Goal: Find contact information: Find contact information

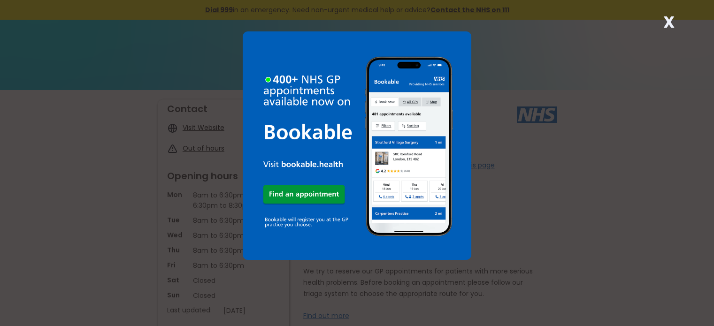
click at [667, 18] on strong "X" at bounding box center [668, 22] width 11 height 23
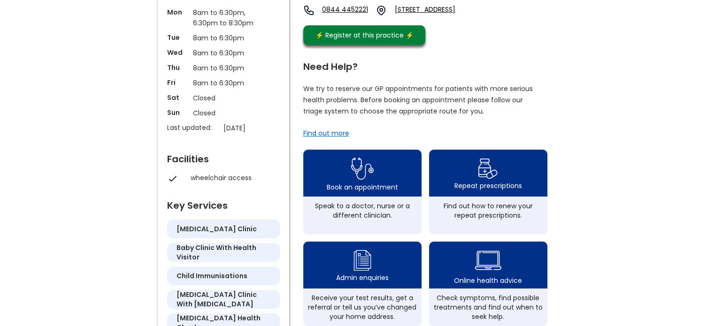
scroll to position [188, 0]
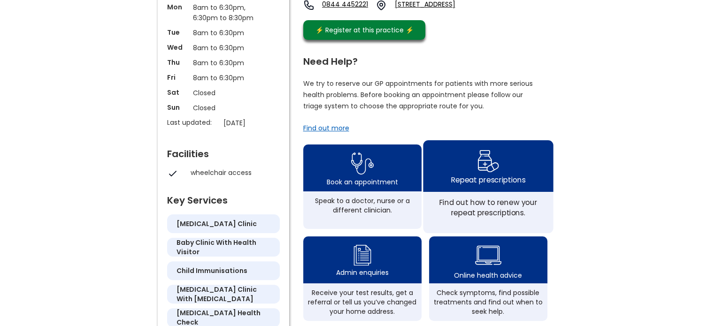
click at [490, 175] on img at bounding box center [488, 160] width 22 height 27
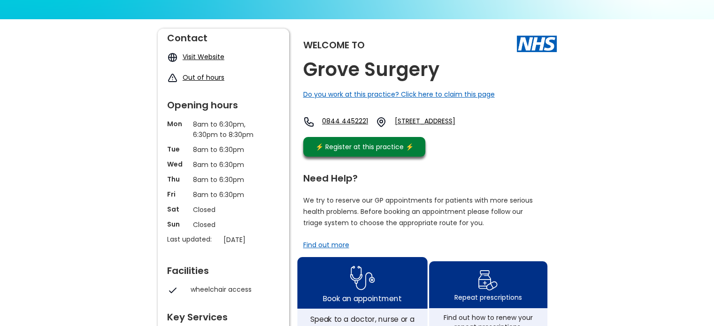
scroll to position [55, 0]
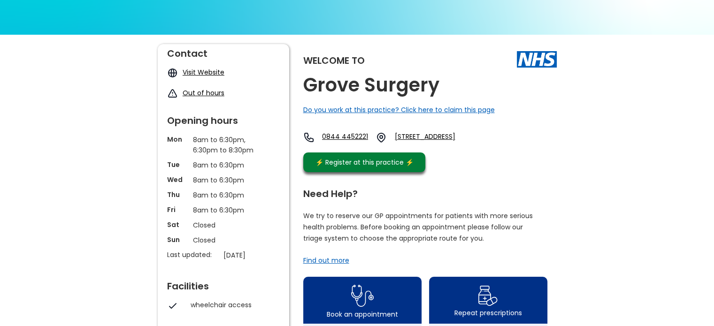
click at [446, 143] on link "[STREET_ADDRESS]" at bounding box center [441, 137] width 92 height 11
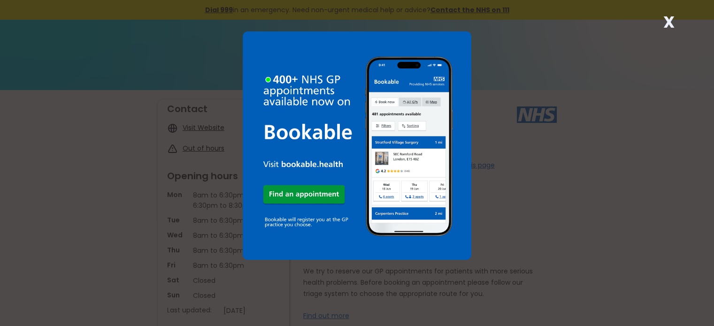
click at [678, 123] on div "X" at bounding box center [357, 163] width 714 height 326
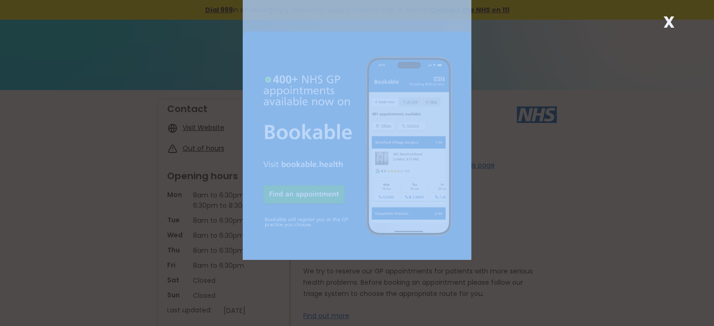
click at [678, 123] on div "X" at bounding box center [357, 163] width 714 height 326
click at [682, 125] on div "X" at bounding box center [357, 163] width 714 height 326
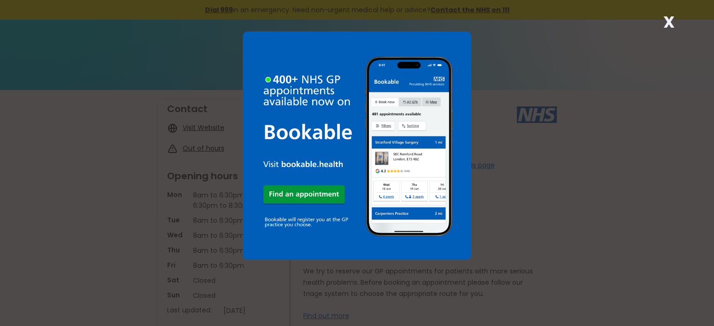
click at [674, 126] on div "X" at bounding box center [357, 163] width 714 height 326
click at [681, 72] on div "X" at bounding box center [357, 163] width 714 height 326
click at [668, 18] on strong "X" at bounding box center [668, 22] width 11 height 23
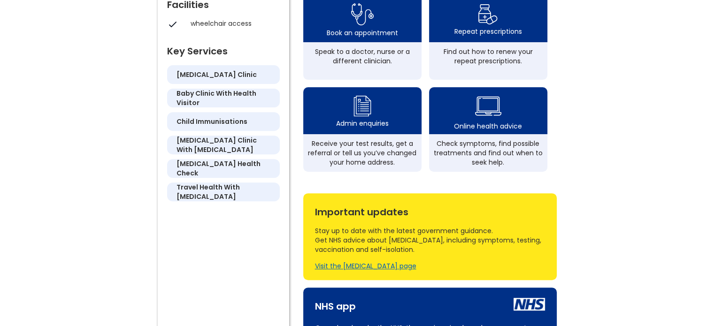
scroll to position [290, 0]
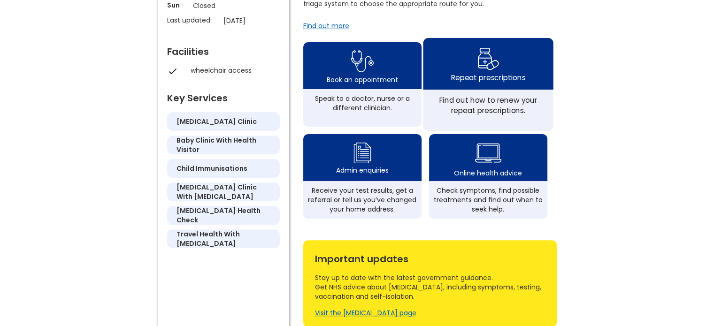
click at [487, 83] on div "Repeat prescriptions" at bounding box center [488, 77] width 74 height 10
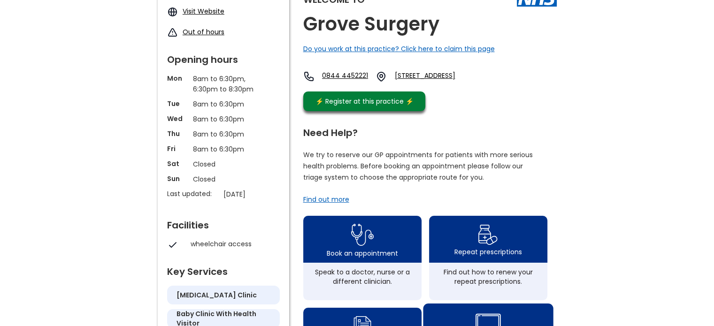
scroll to position [0, 0]
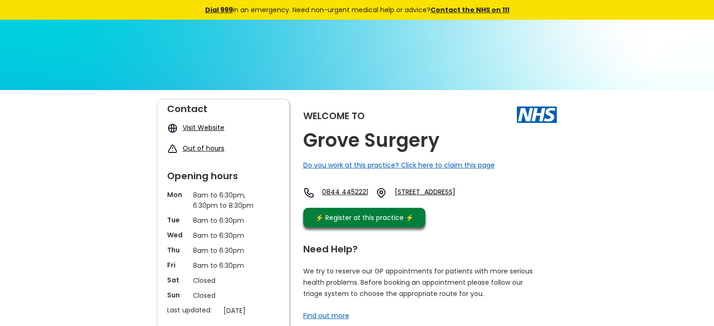
click at [436, 199] on link "[STREET_ADDRESS]" at bounding box center [441, 192] width 92 height 11
